Goal: Task Accomplishment & Management: Complete application form

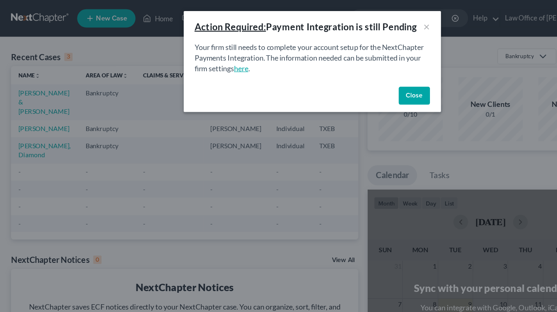
click at [215, 61] on link "here" at bounding box center [215, 61] width 13 height 8
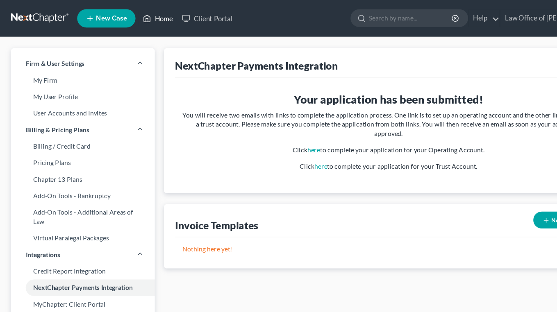
click at [148, 18] on link "Home" at bounding box center [140, 16] width 35 height 15
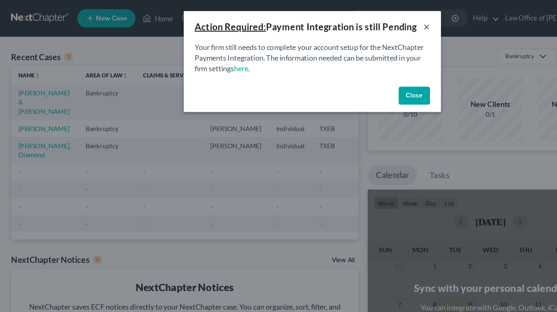
click at [380, 24] on button "×" at bounding box center [381, 24] width 6 height 10
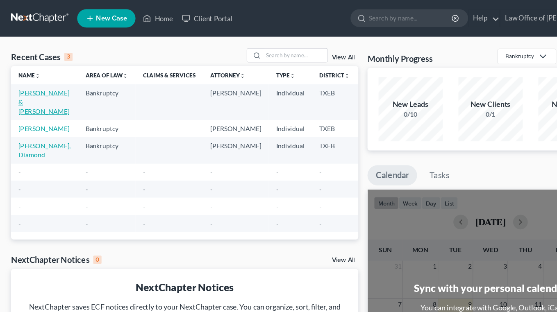
click at [27, 95] on link "[PERSON_NAME] & [PERSON_NAME]" at bounding box center [38, 90] width 45 height 23
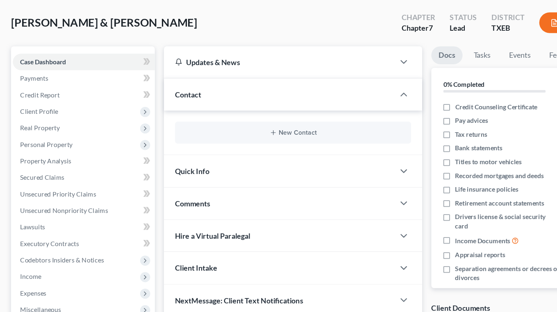
scroll to position [29, 0]
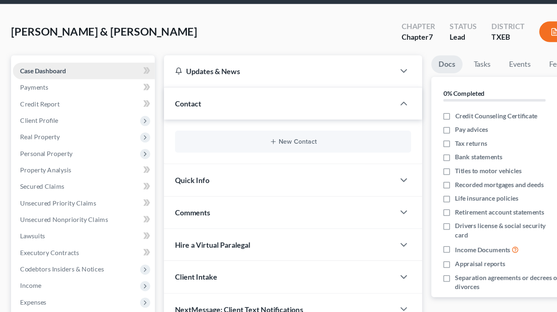
click at [75, 65] on link "Case Dashboard" at bounding box center [74, 63] width 127 height 15
click at [130, 64] on icon at bounding box center [130, 63] width 4 height 6
click at [38, 254] on span "Income" at bounding box center [74, 255] width 127 height 15
click at [66, 273] on span "Employment Income" at bounding box center [60, 269] width 52 height 7
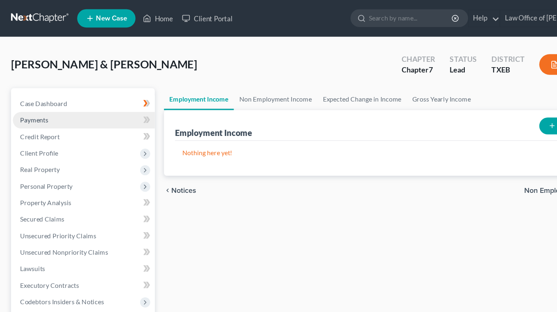
click at [77, 109] on link "Payments" at bounding box center [74, 107] width 127 height 15
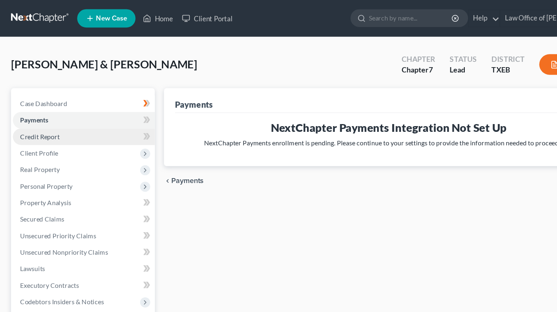
click at [47, 124] on span "Credit Report" at bounding box center [35, 121] width 35 height 7
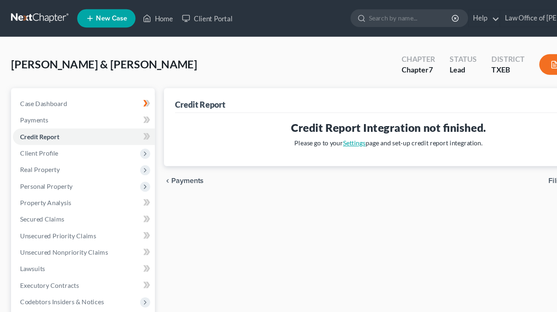
click at [319, 129] on link "Settings" at bounding box center [316, 127] width 20 height 7
select select "31"
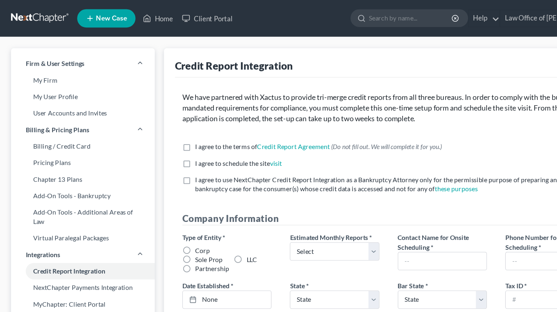
click at [174, 131] on label "I agree to the terms of Credit Report Agreement * (Do not fill out. We will com…" at bounding box center [284, 131] width 220 height 8
click at [177, 131] on input "I agree to the terms of Credit Report Agreement * (Do not fill out. We will com…" at bounding box center [179, 129] width 5 height 5
checkbox input "true"
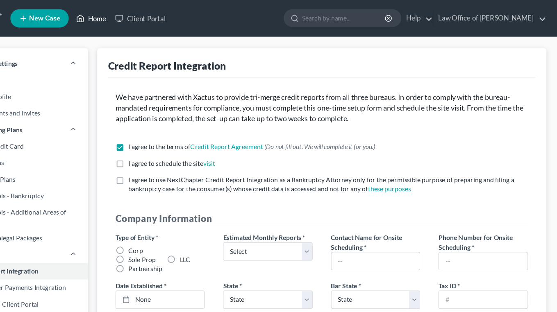
click at [123, 19] on link "Home" at bounding box center [140, 16] width 35 height 15
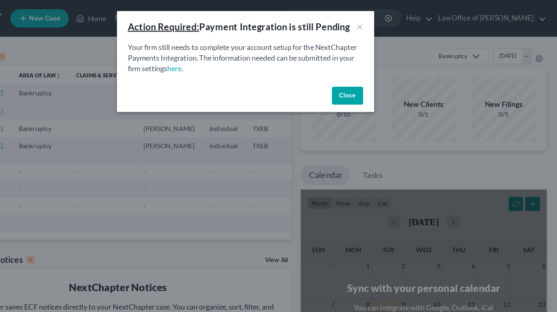
click at [356, 87] on button "Close" at bounding box center [370, 85] width 28 height 16
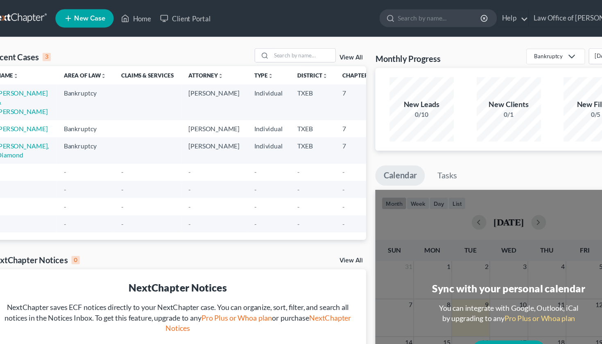
click at [10, 87] on td "[PERSON_NAME] & [PERSON_NAME]" at bounding box center [40, 91] width 60 height 32
click at [16, 84] on link "[PERSON_NAME] & [PERSON_NAME]" at bounding box center [38, 90] width 45 height 23
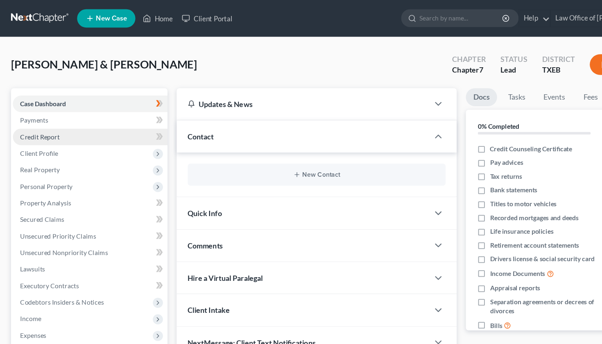
click at [27, 122] on span "Credit Report" at bounding box center [35, 121] width 35 height 7
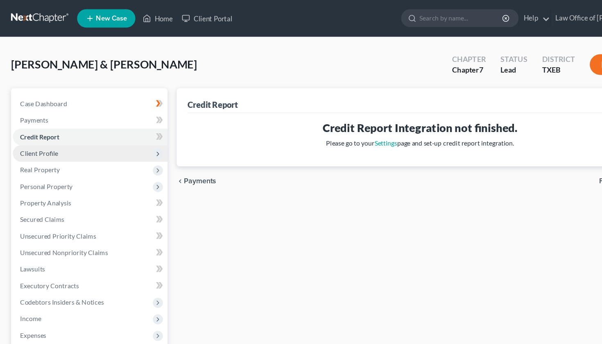
click at [29, 137] on span "Client Profile" at bounding box center [35, 136] width 34 height 7
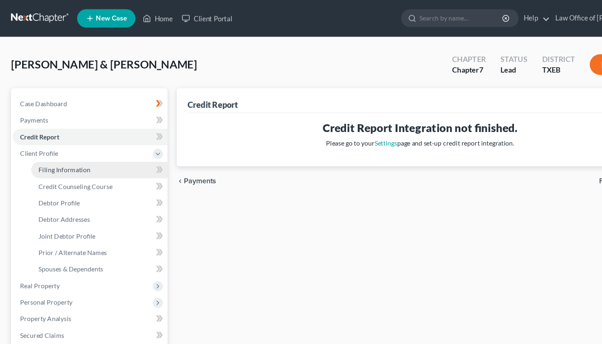
click at [49, 151] on span "Filing Information" at bounding box center [57, 151] width 46 height 7
select select "1"
select select "0"
select select "77"
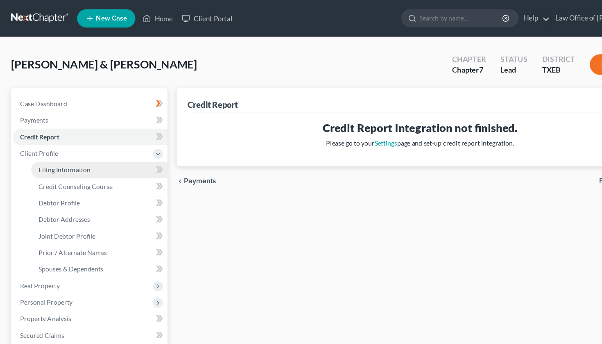
select select "45"
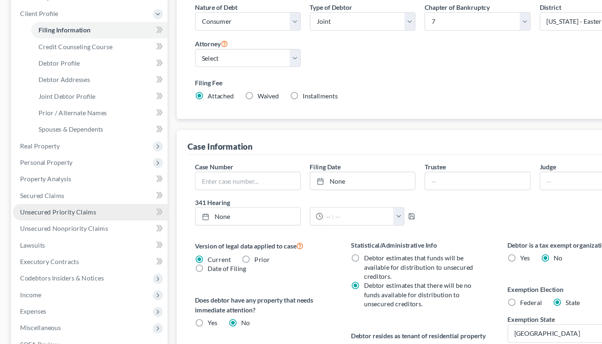
scroll to position [121, 0]
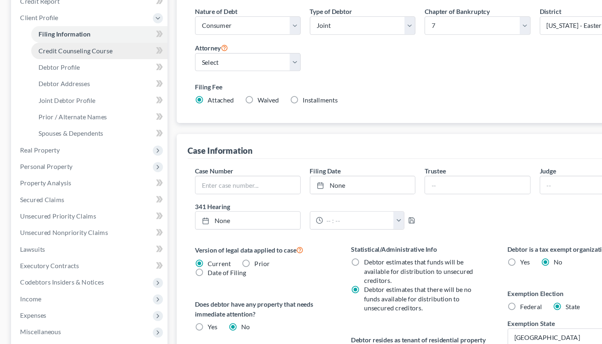
click at [51, 44] on span "Credit Counseling Course" at bounding box center [67, 45] width 66 height 7
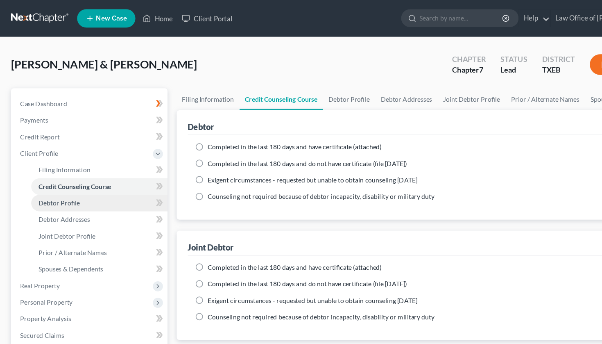
click at [54, 184] on link "Debtor Profile" at bounding box center [89, 181] width 122 height 15
select select "1"
select select "3"
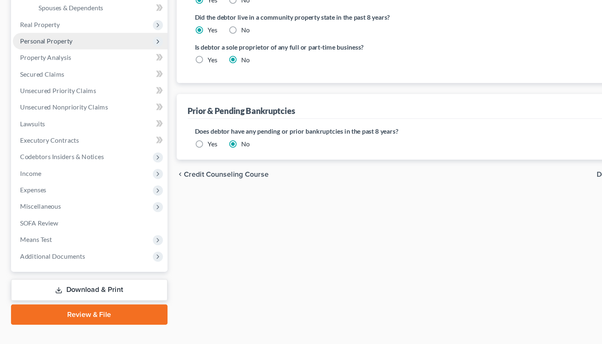
scroll to position [196, 0]
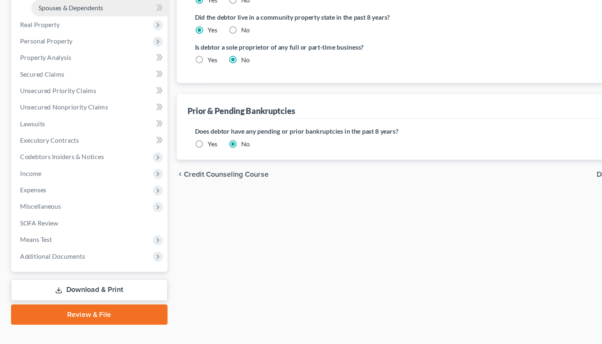
click at [75, 41] on span "Spouses & Dependents" at bounding box center [63, 44] width 58 height 7
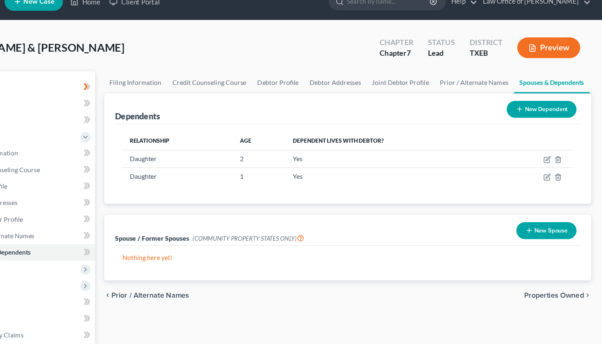
scroll to position [2, 0]
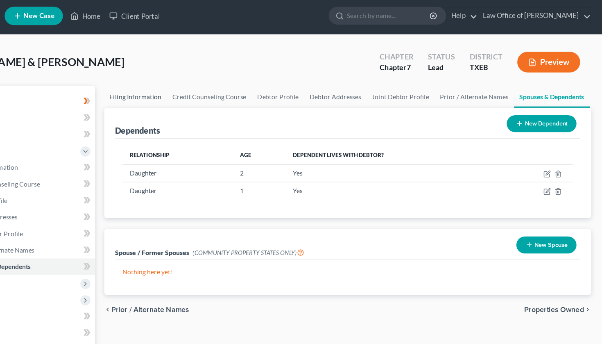
click at [158, 85] on link "Filing Information" at bounding box center [186, 87] width 56 height 20
select select "1"
select select "0"
select select "77"
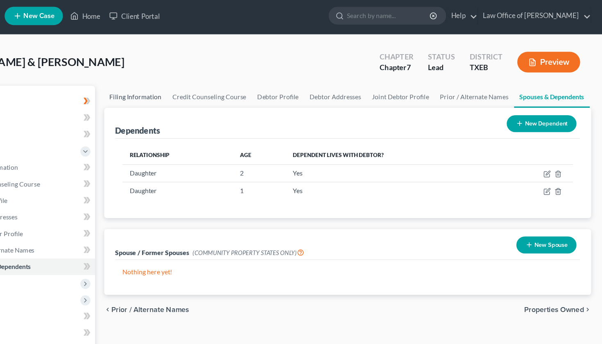
select select "0"
select select "45"
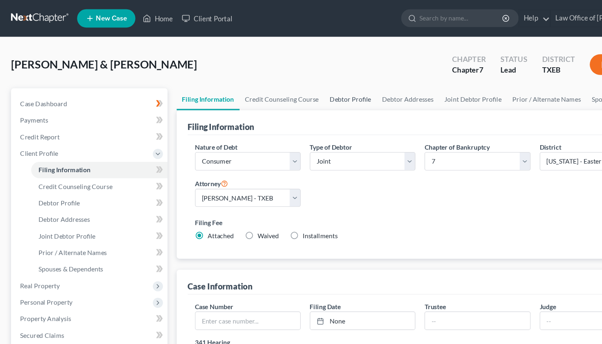
click at [305, 89] on link "Debtor Profile" at bounding box center [313, 89] width 47 height 20
select select "1"
select select "3"
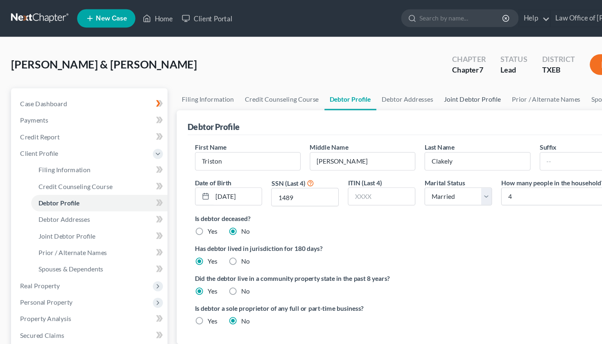
click at [406, 88] on link "Joint Debtor Profile" at bounding box center [422, 89] width 61 height 20
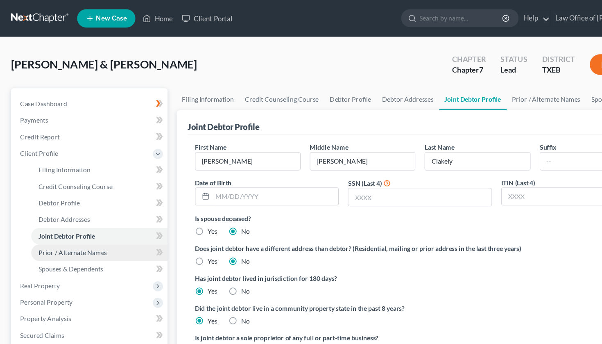
click at [57, 227] on span "Prior / Alternate Names" at bounding box center [64, 225] width 61 height 7
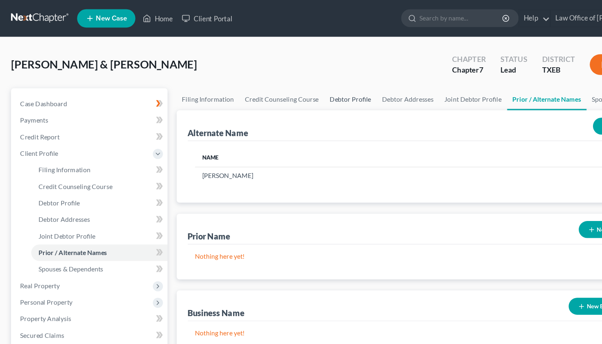
click at [313, 91] on link "Debtor Profile" at bounding box center [313, 89] width 47 height 20
select select "1"
select select "3"
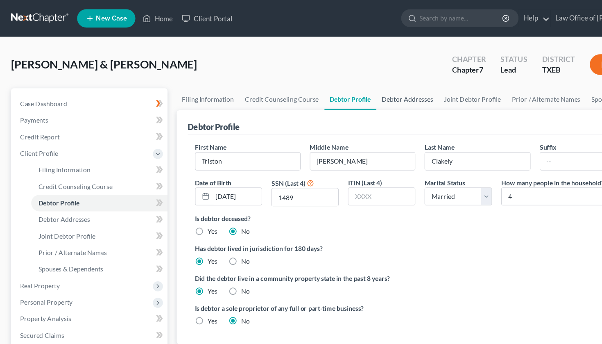
click at [370, 88] on link "Debtor Addresses" at bounding box center [364, 89] width 56 height 20
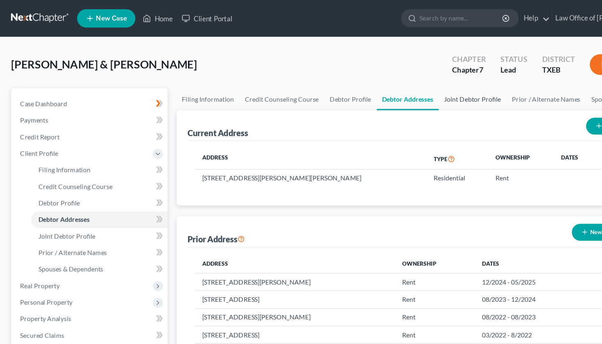
click at [403, 89] on link "Joint Debtor Profile" at bounding box center [422, 89] width 61 height 20
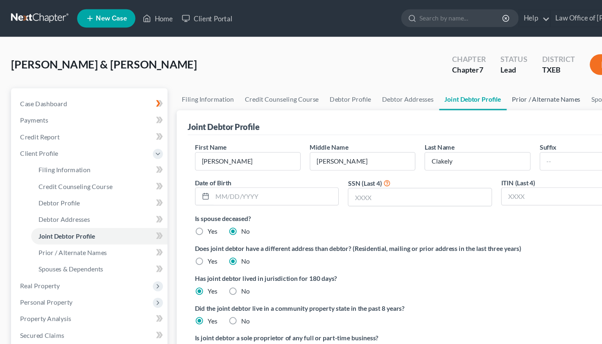
click at [460, 90] on link "Prior / Alternate Names" at bounding box center [487, 89] width 71 height 20
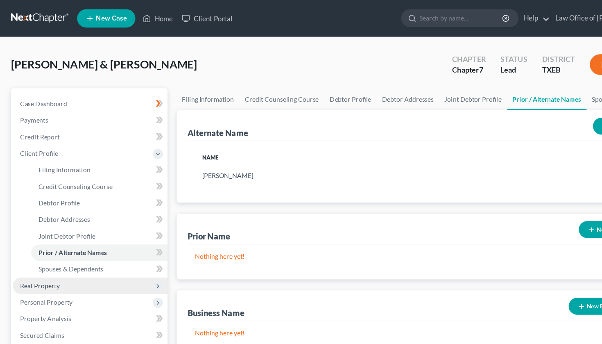
click at [41, 253] on span "Real Property" at bounding box center [35, 254] width 35 height 7
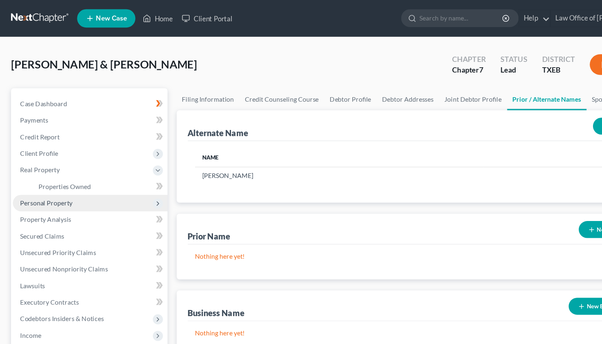
click at [49, 183] on span "Personal Property" at bounding box center [41, 180] width 47 height 7
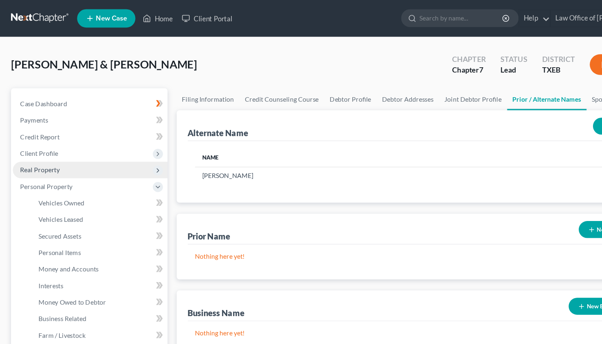
click at [43, 154] on span "Real Property" at bounding box center [35, 151] width 35 height 7
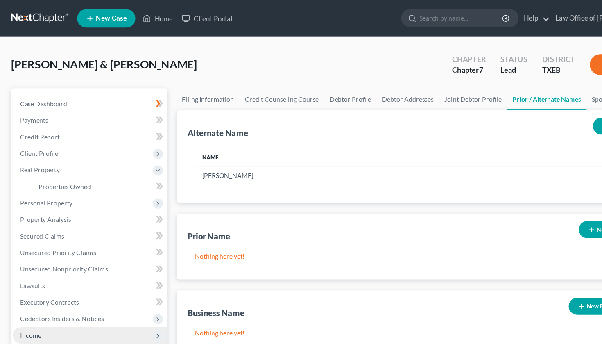
click at [51, 300] on span "Income" at bounding box center [80, 299] width 138 height 15
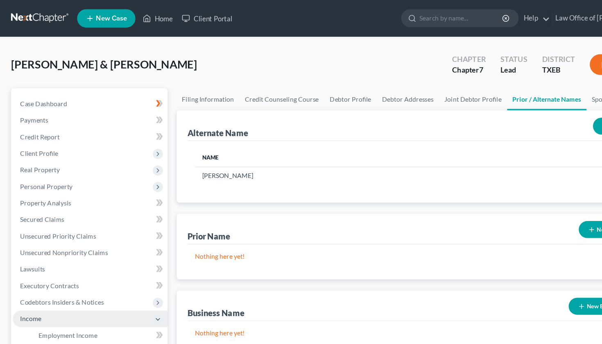
click at [51, 300] on span "Employment Income" at bounding box center [60, 298] width 52 height 7
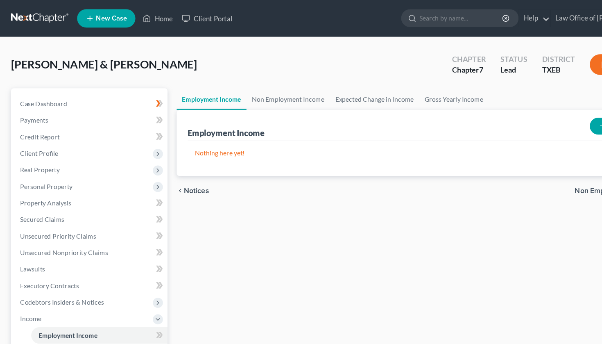
click at [197, 89] on link "Employment Income" at bounding box center [189, 89] width 62 height 20
click at [532, 114] on button "New Income" at bounding box center [553, 112] width 53 height 15
select select "0"
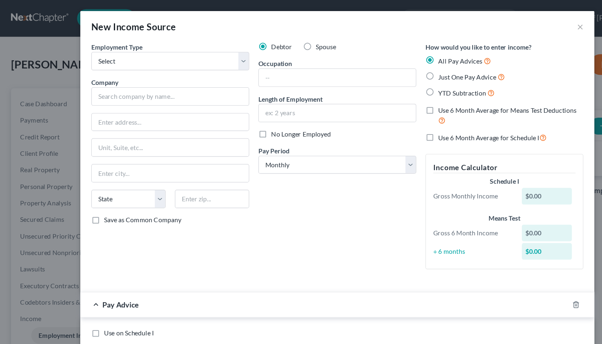
click at [101, 268] on span "Pay Advice" at bounding box center [107, 272] width 33 height 8
click at [87, 270] on div "Pay Advice" at bounding box center [290, 272] width 436 height 22
click at [88, 270] on div "Pay Advice" at bounding box center [290, 272] width 436 height 22
click at [135, 218] on div "Employment Type * Select Full or [DEMOGRAPHIC_DATA] Employment Self Employment …" at bounding box center [151, 142] width 149 height 209
select select "0"
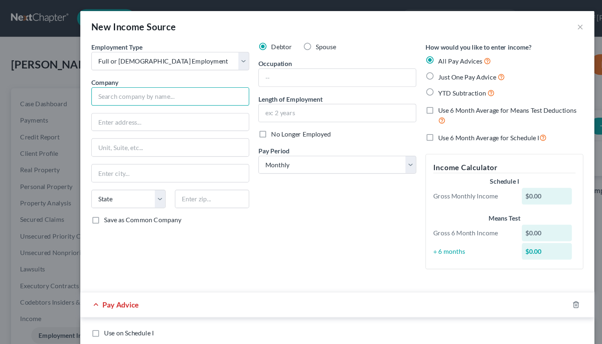
click at [176, 83] on input "text" at bounding box center [152, 86] width 141 height 16
click at [518, 26] on button "×" at bounding box center [518, 24] width 6 height 10
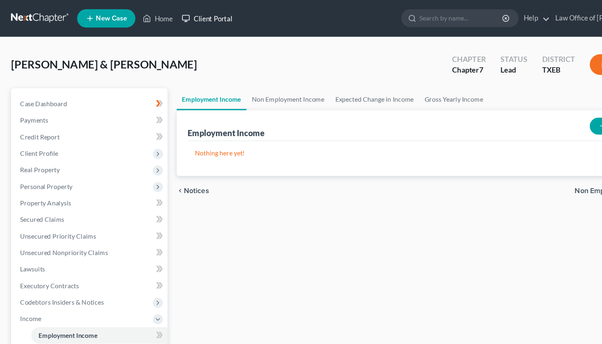
click at [186, 15] on link "Client Portal" at bounding box center [184, 16] width 53 height 15
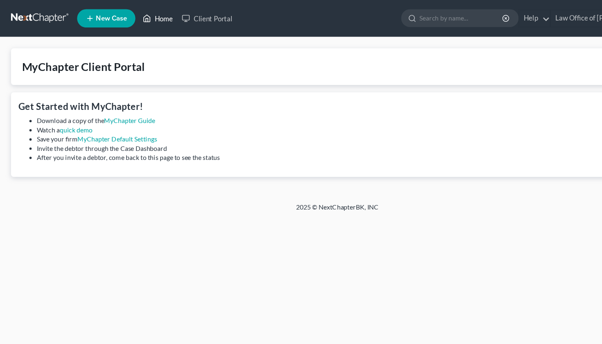
click at [139, 14] on link "Home" at bounding box center [140, 16] width 35 height 15
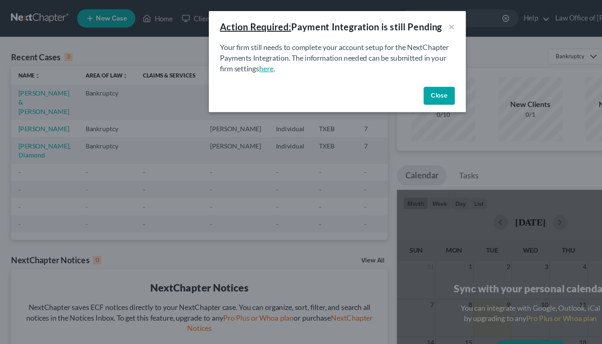
click at [243, 61] on link "here" at bounding box center [238, 61] width 13 height 8
